Goal: Information Seeking & Learning: Learn about a topic

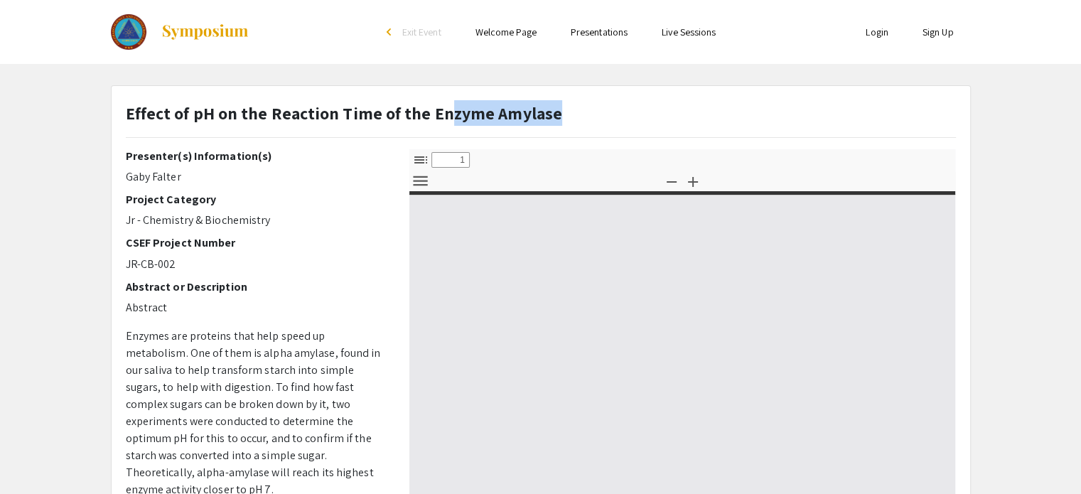
select select "custom"
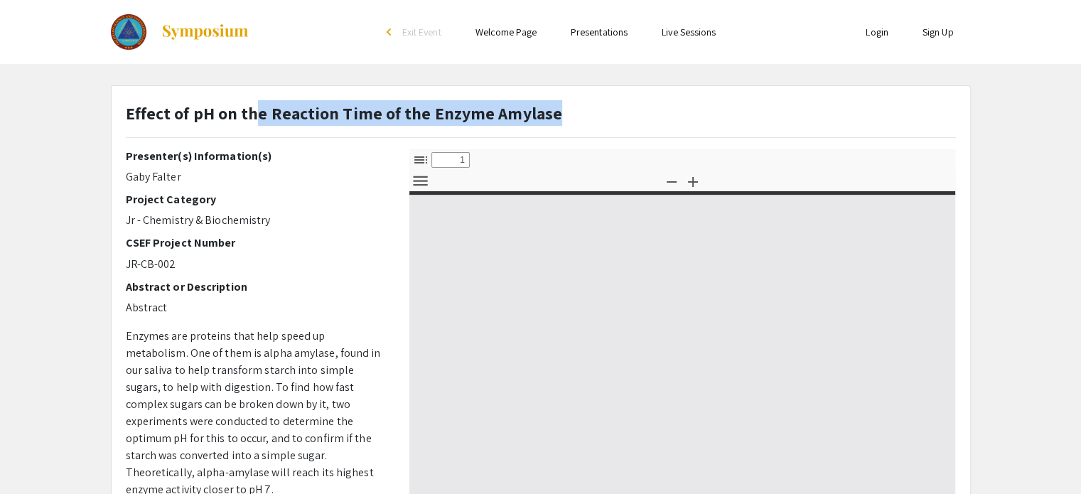
type input "0"
select select "custom"
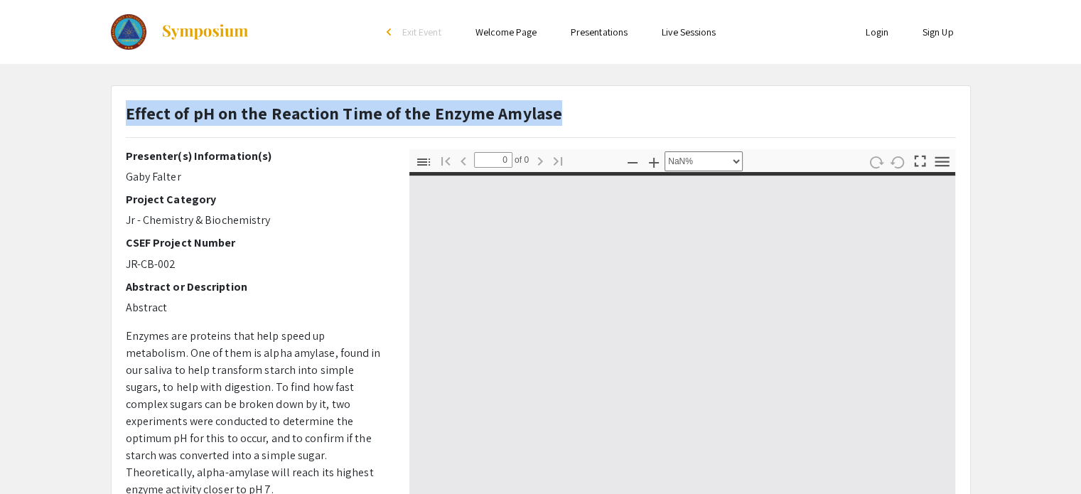
drag, startPoint x: 571, startPoint y: 114, endPoint x: 129, endPoint y: 114, distance: 442.8
click at [129, 114] on div "Effect of pH on the Reaction Time of the Enzyme Amylase" at bounding box center [540, 124] width 851 height 49
copy strong "Effect of pH on the Reaction Time of the Enzyme Amylase"
type input "1"
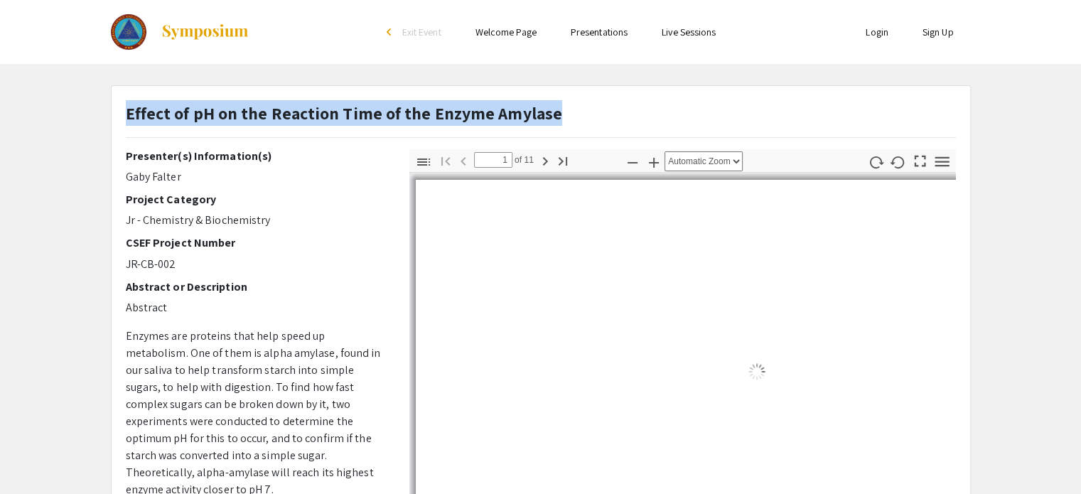
select select "auto"
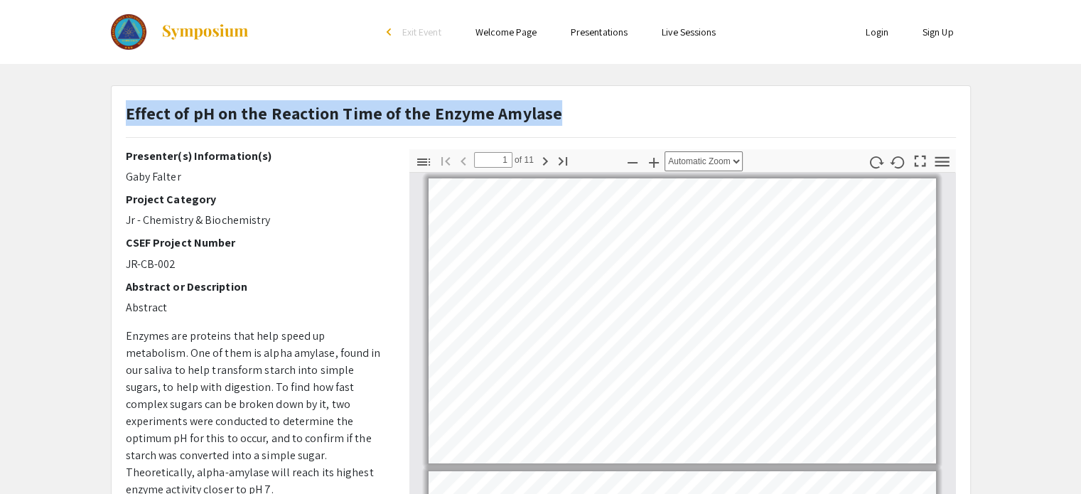
scroll to position [6, 0]
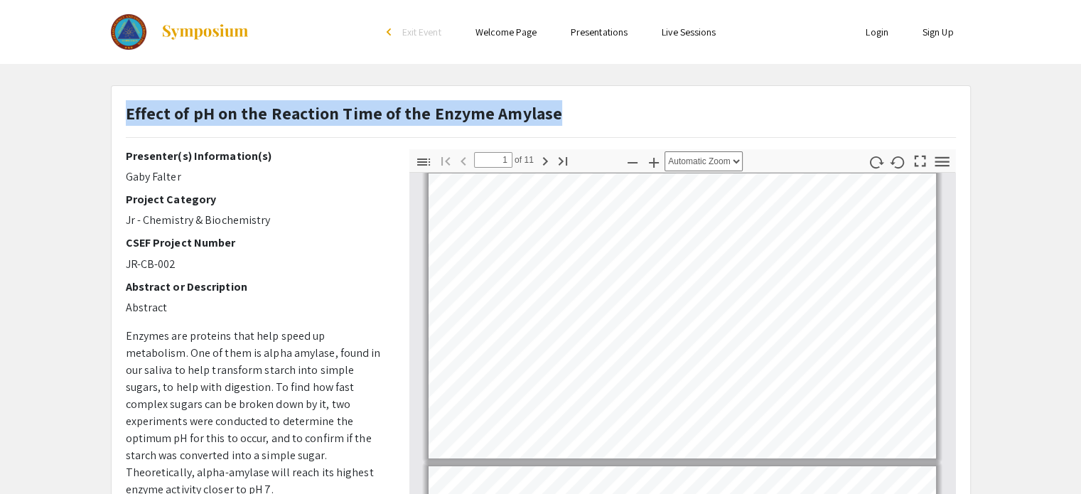
drag, startPoint x: 192, startPoint y: 184, endPoint x: 97, endPoint y: 173, distance: 95.9
click at [97, 173] on app-presentation "Effect of pH on the Reaction Time of the Enzyme Amylase Presenter(s) Informatio…" at bounding box center [540, 444] width 1081 height 719
click at [133, 176] on p "Gaby Falter" at bounding box center [257, 176] width 262 height 17
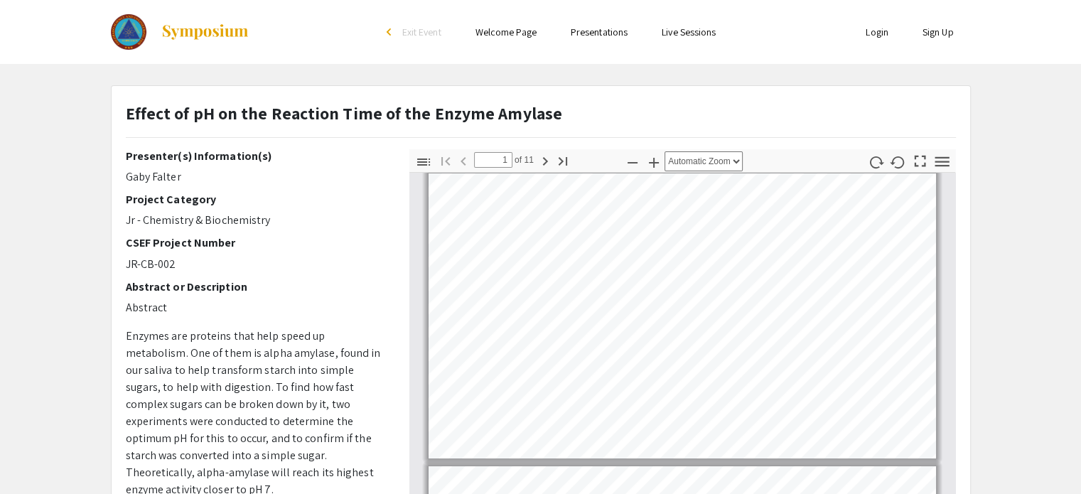
drag, startPoint x: 124, startPoint y: 177, endPoint x: 343, endPoint y: 35, distance: 261.0
click at [195, 181] on div "Presenter(s) Information(s) Gaby Falter Project Category Jr - Chemistry & Bioch…" at bounding box center [257, 398] width 284 height 498
copy p "Gaby Falter"
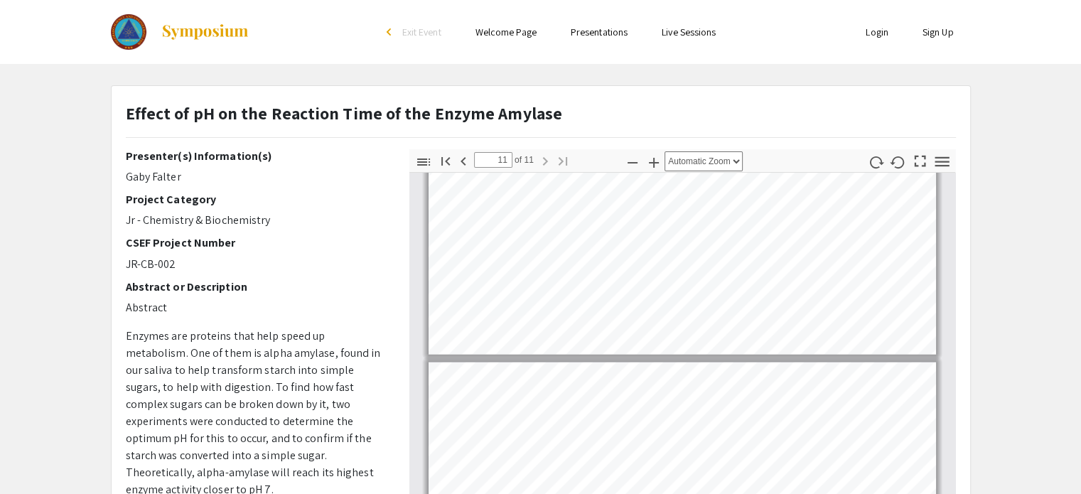
scroll to position [2749, 0]
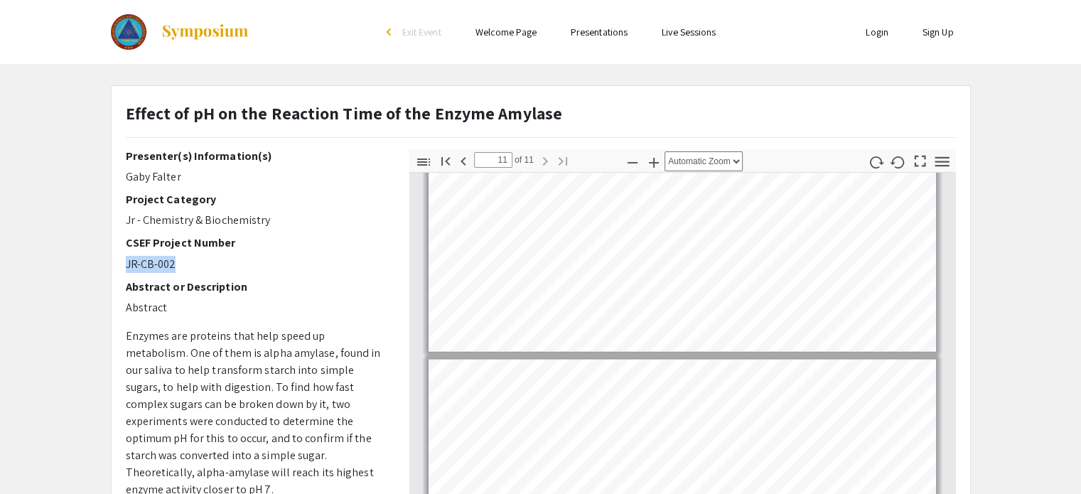
drag, startPoint x: 195, startPoint y: 265, endPoint x: 111, endPoint y: 258, distance: 84.9
click at [112, 258] on div "Effect of pH on the Reaction Time of the Enzyme Amylase Presenter(s) Informatio…" at bounding box center [541, 444] width 859 height 717
click at [184, 237] on h2 "CSEF Project Number" at bounding box center [257, 243] width 262 height 14
click at [424, 157] on icon "button" at bounding box center [423, 162] width 17 height 17
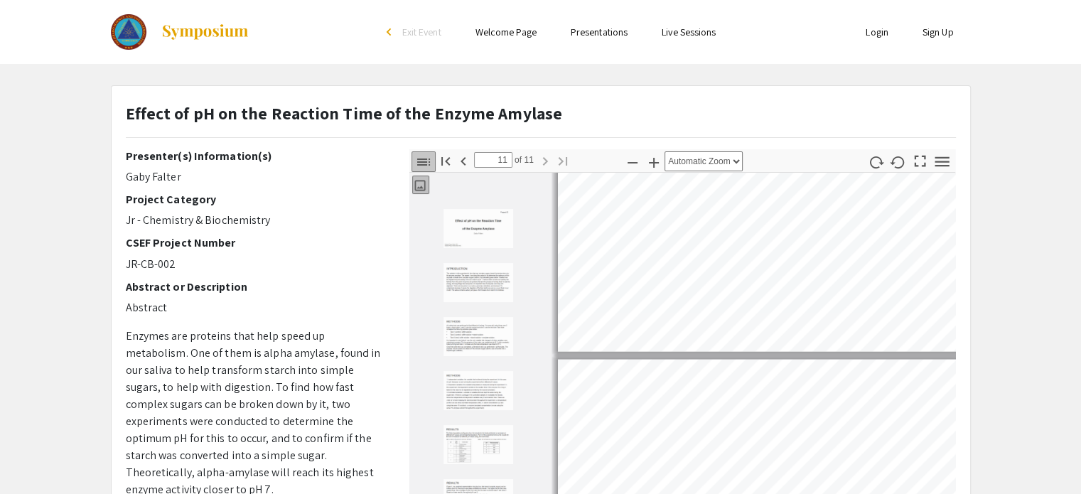
scroll to position [157, 0]
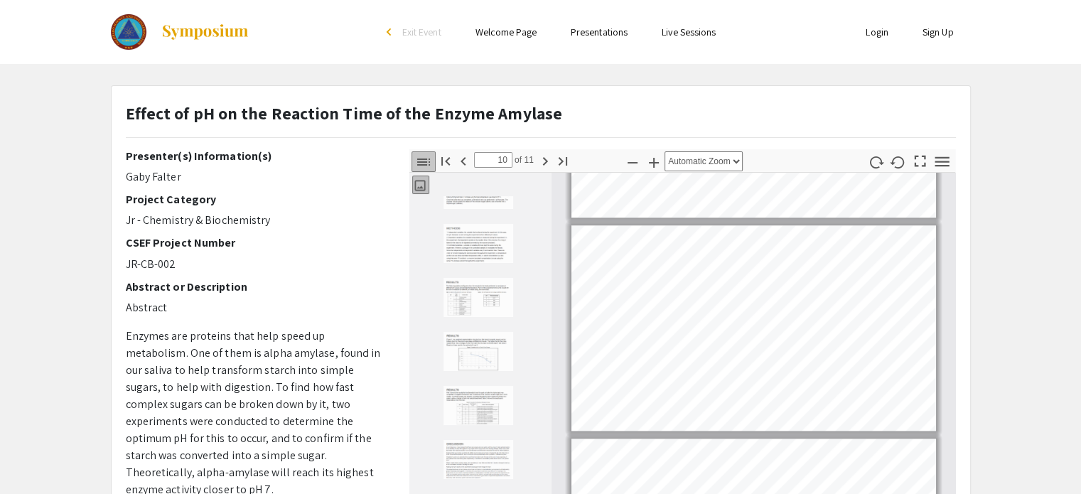
click at [424, 157] on icon "button" at bounding box center [423, 162] width 17 height 17
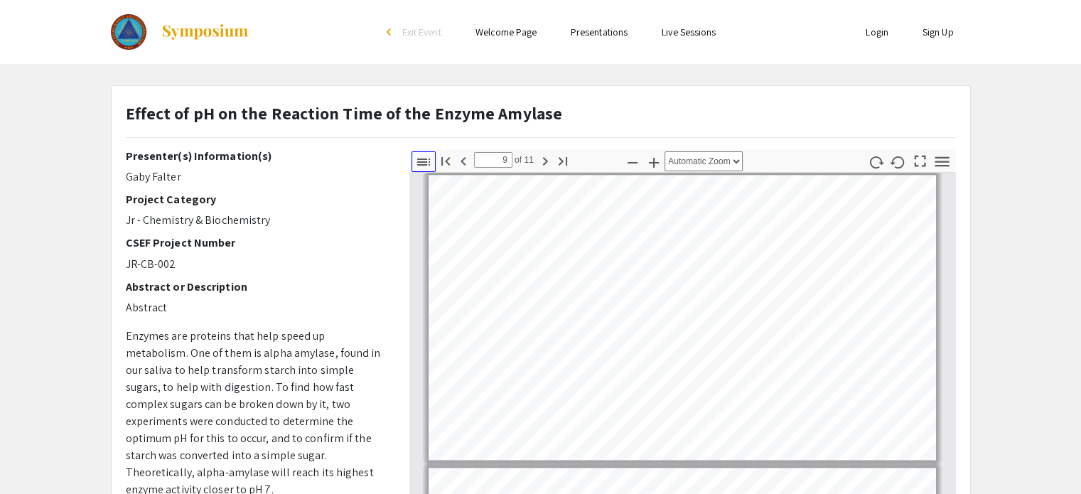
click at [424, 157] on icon "button" at bounding box center [423, 162] width 17 height 17
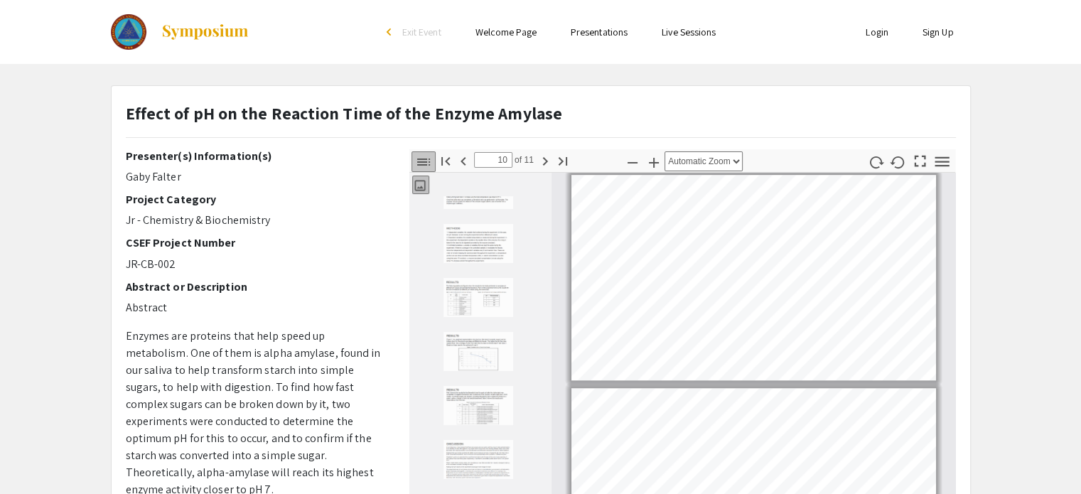
click at [465, 340] on img "Thumbnail of Page 6" at bounding box center [478, 351] width 71 height 41
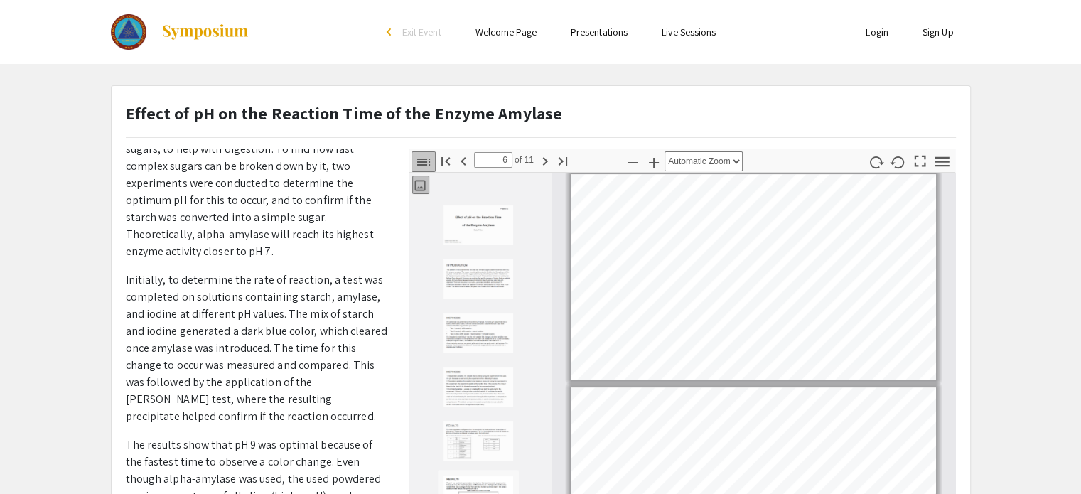
scroll to position [0, 0]
click at [410, 181] on div "Thumbnails Document Outline Attachments Layers Current Outline Item" at bounding box center [480, 184] width 142 height 23
click at [421, 181] on icon "button" at bounding box center [420, 185] width 14 height 14
click at [461, 230] on img "Thumbnail of Page 1" at bounding box center [478, 228] width 71 height 41
click at [479, 281] on img "Thumbnail of Page 2" at bounding box center [478, 282] width 71 height 41
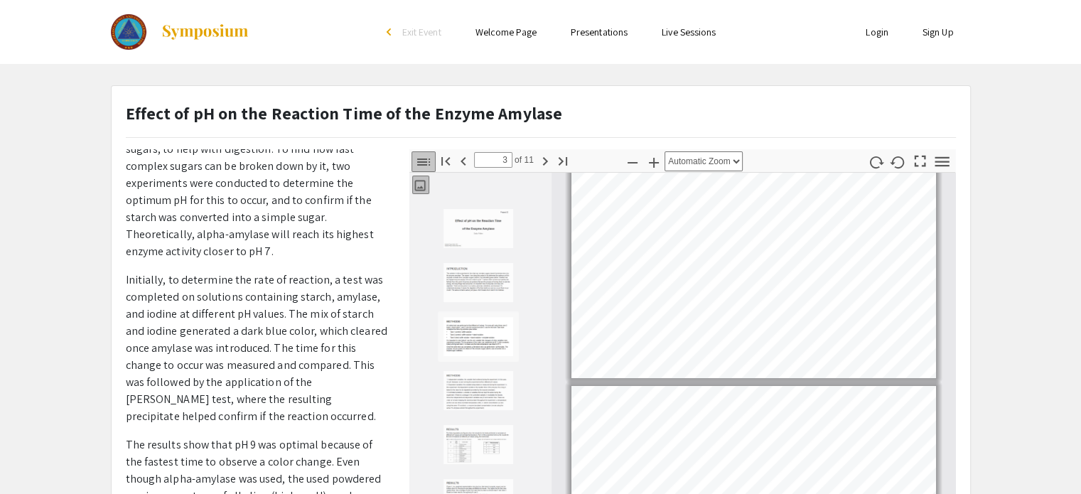
scroll to position [157, 0]
click at [481, 355] on img "Thumbnail of Page 6" at bounding box center [478, 351] width 71 height 41
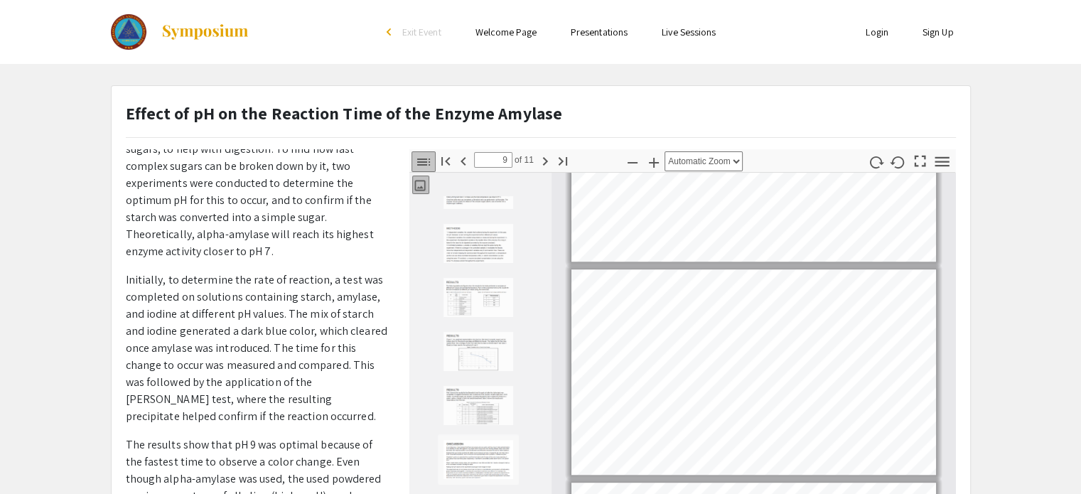
type input "10"
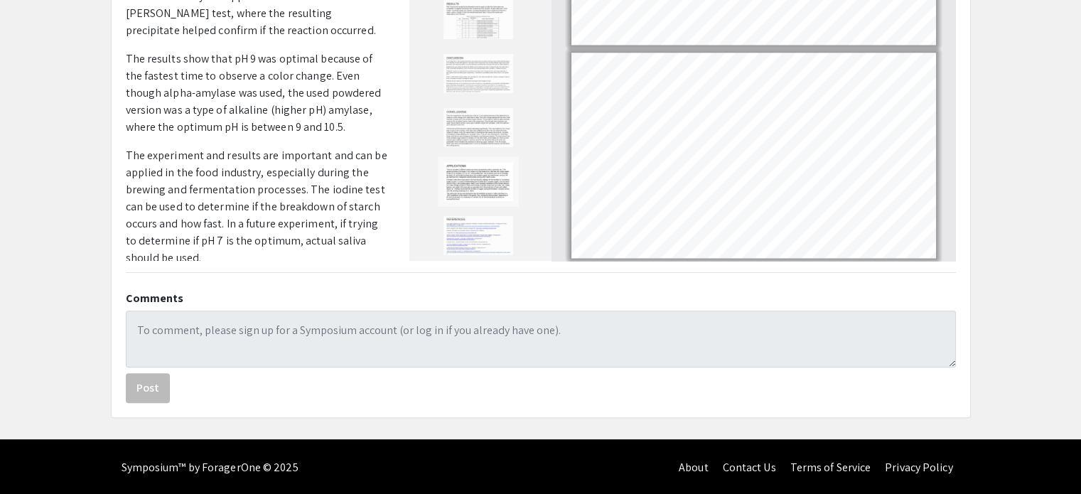
scroll to position [387, 0]
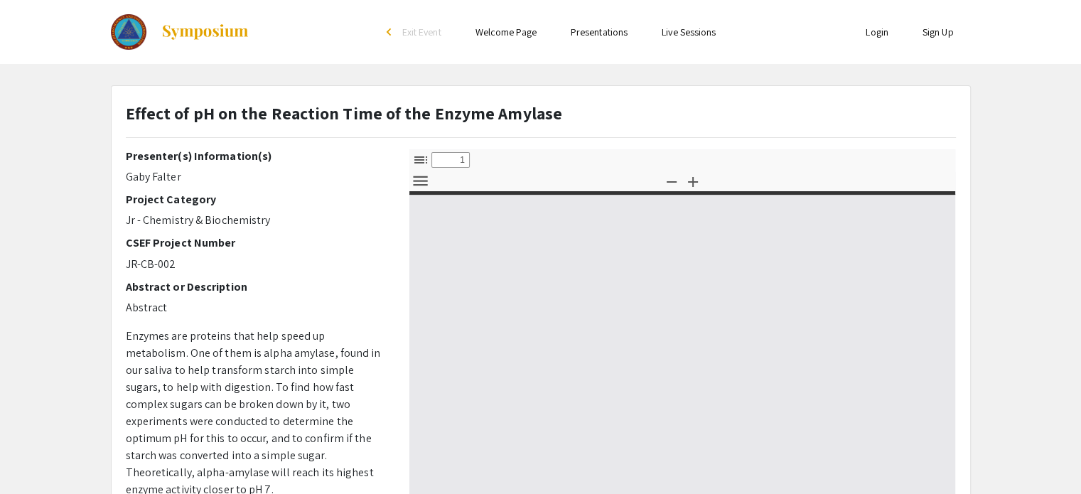
select select "custom"
type input "0"
select select "custom"
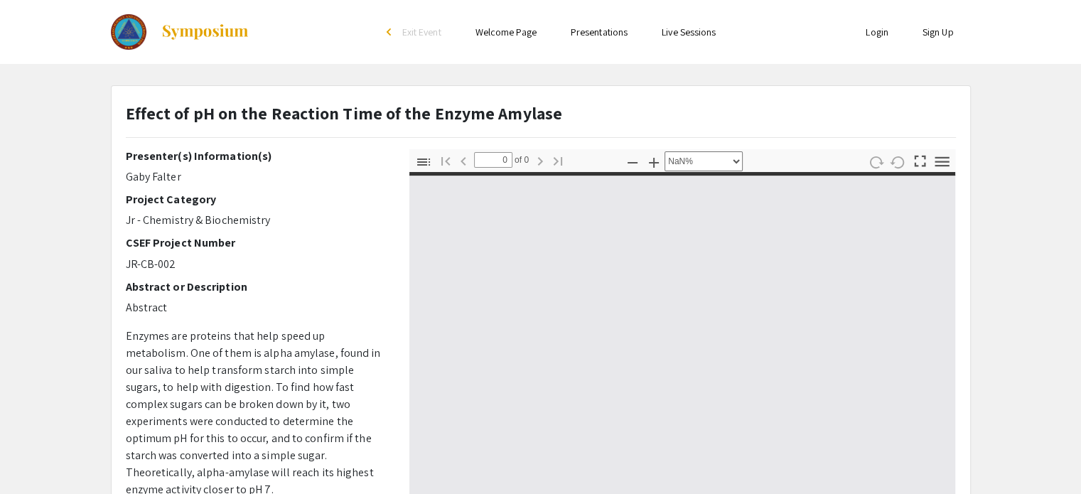
type input "1"
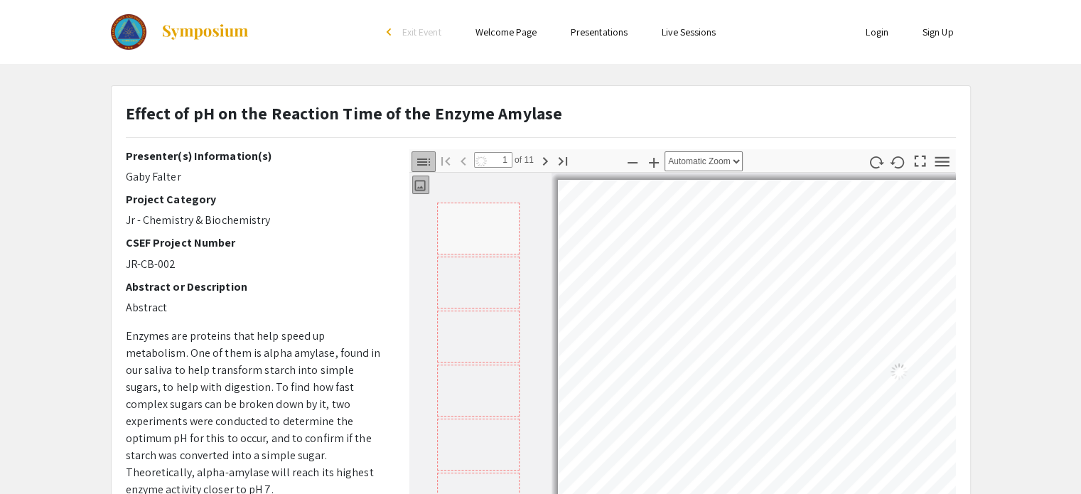
select select "auto"
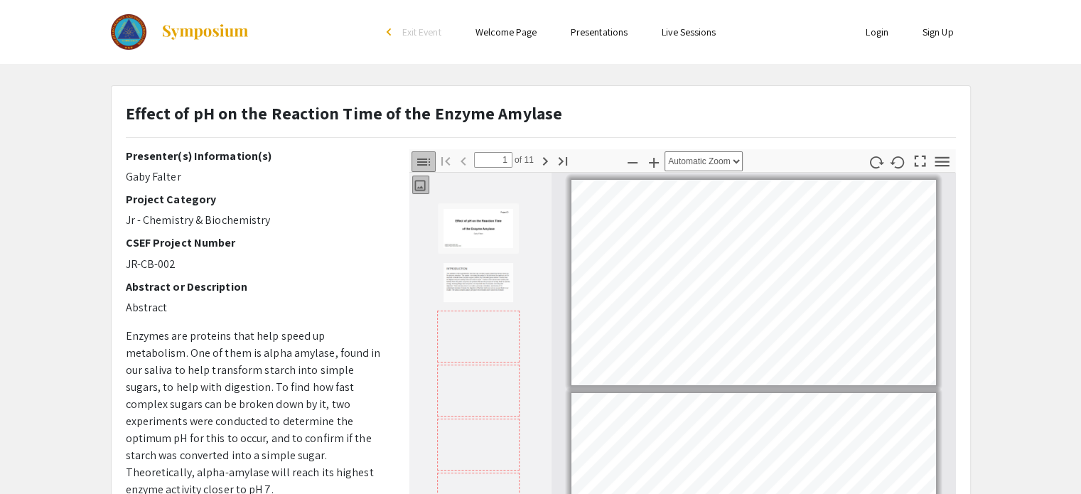
scroll to position [3, 0]
